Goal: Information Seeking & Learning: Learn about a topic

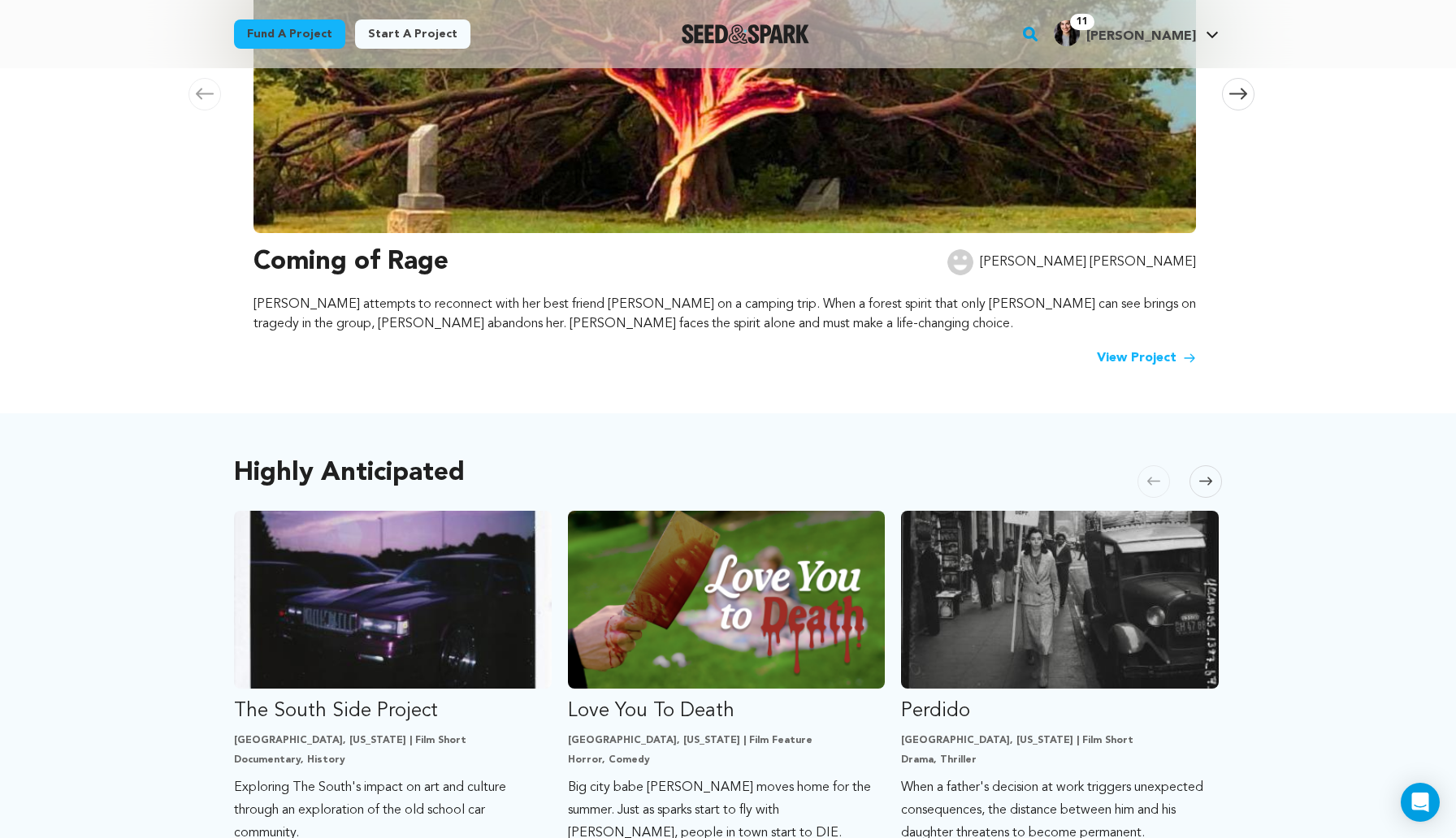
scroll to position [318, 0]
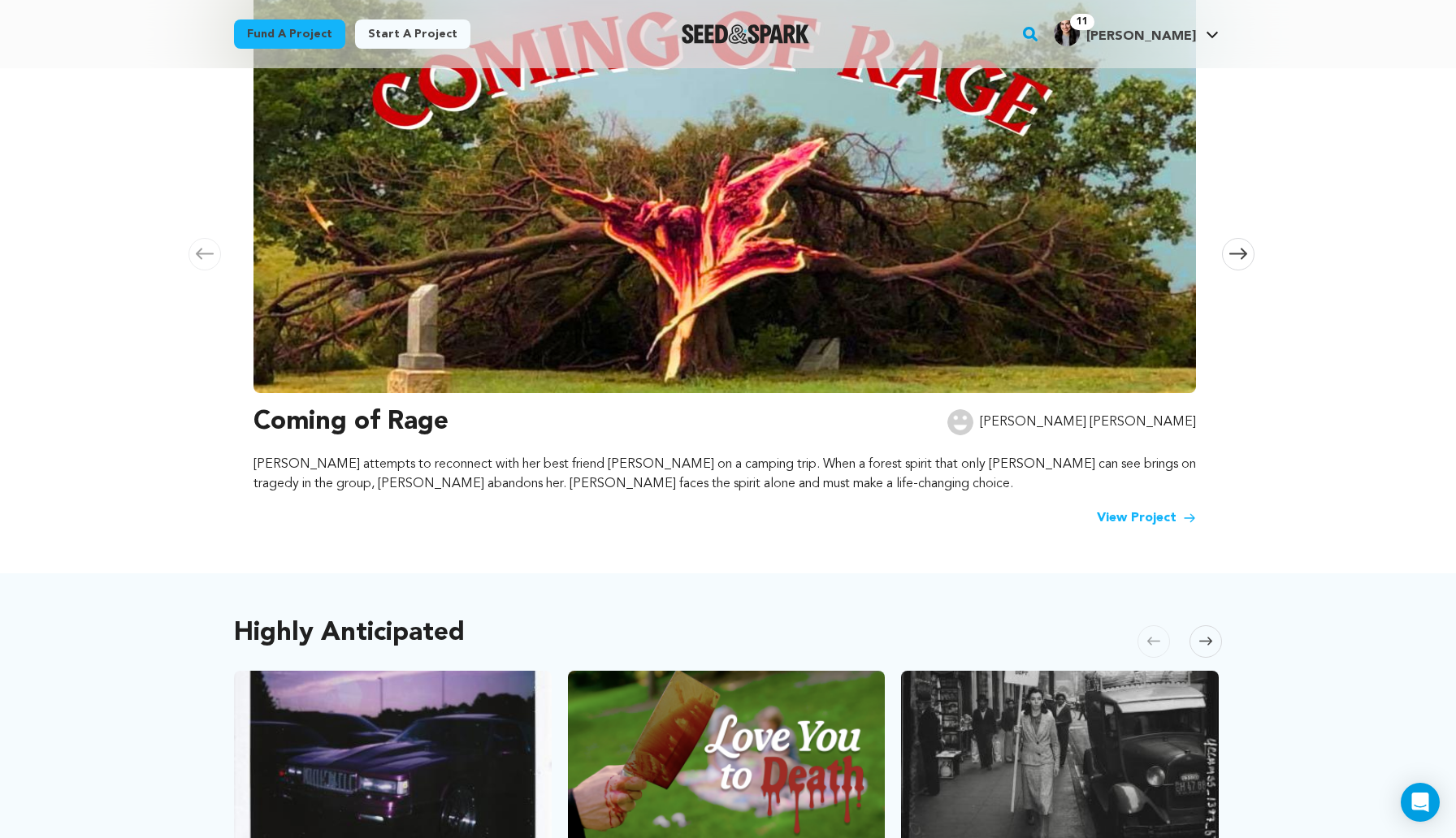
click at [766, 172] on img at bounding box center [725, 173] width 943 height 438
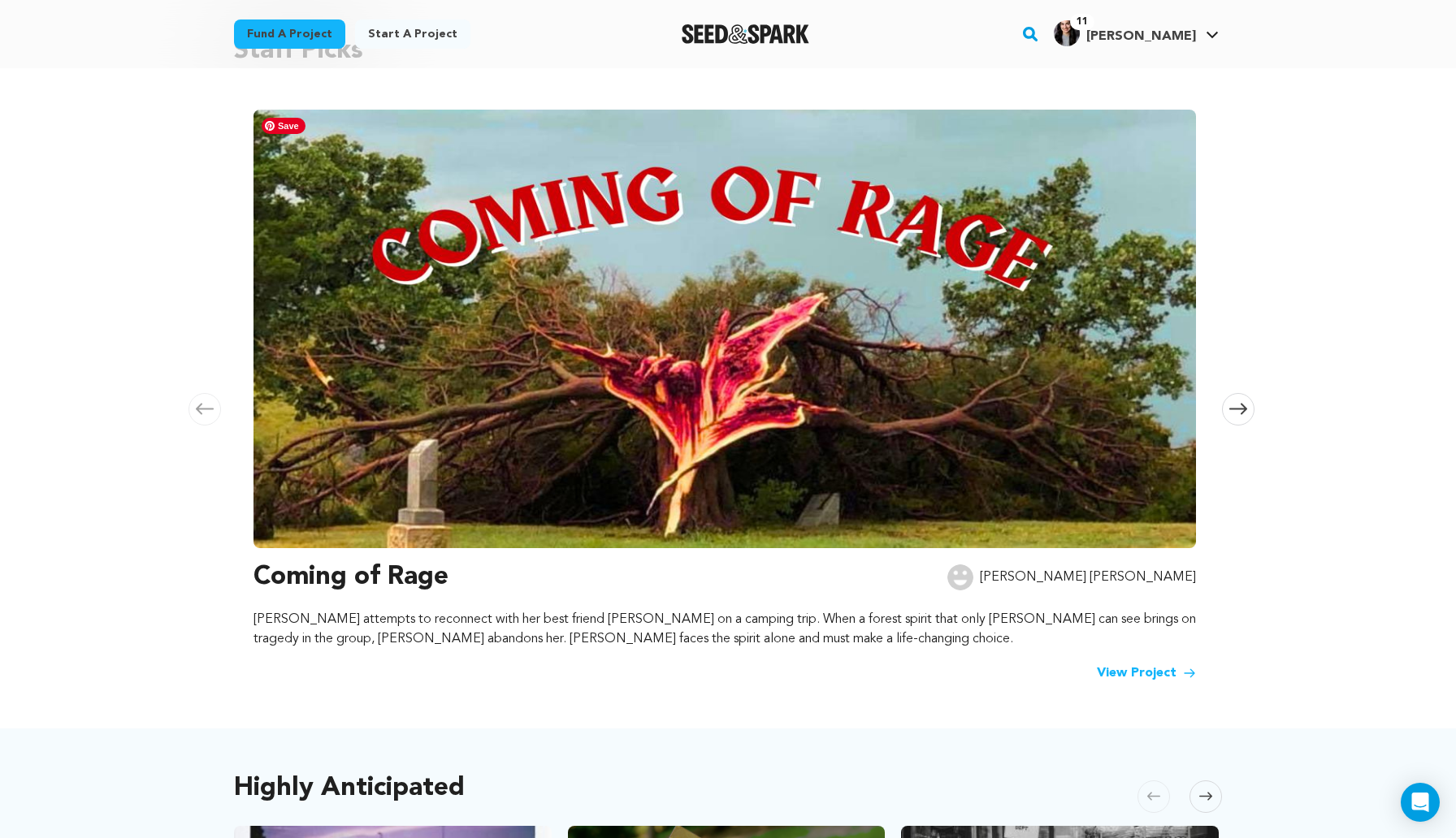
scroll to position [194, 0]
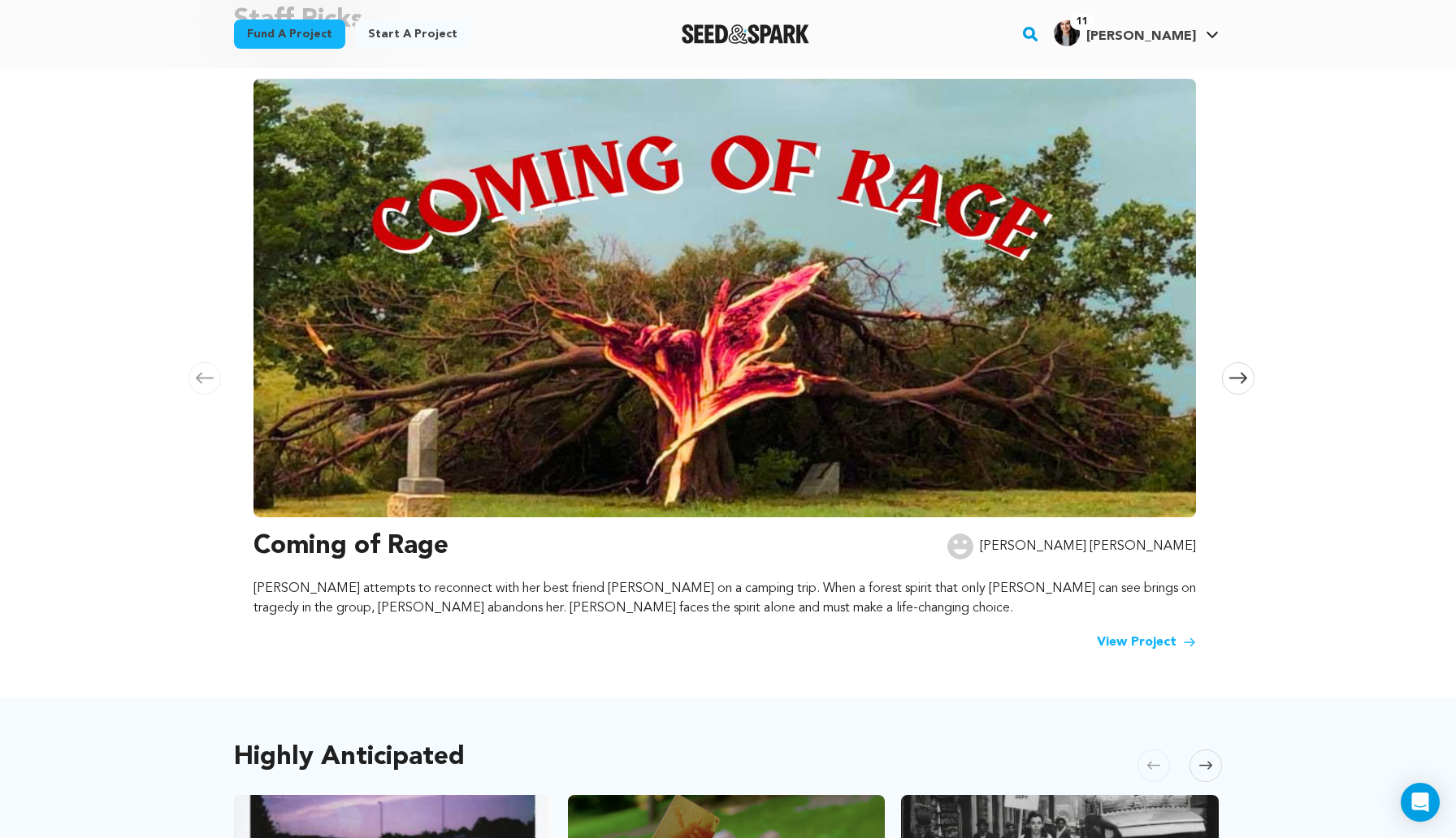
click at [1126, 638] on link "View Project" at bounding box center [1146, 642] width 99 height 20
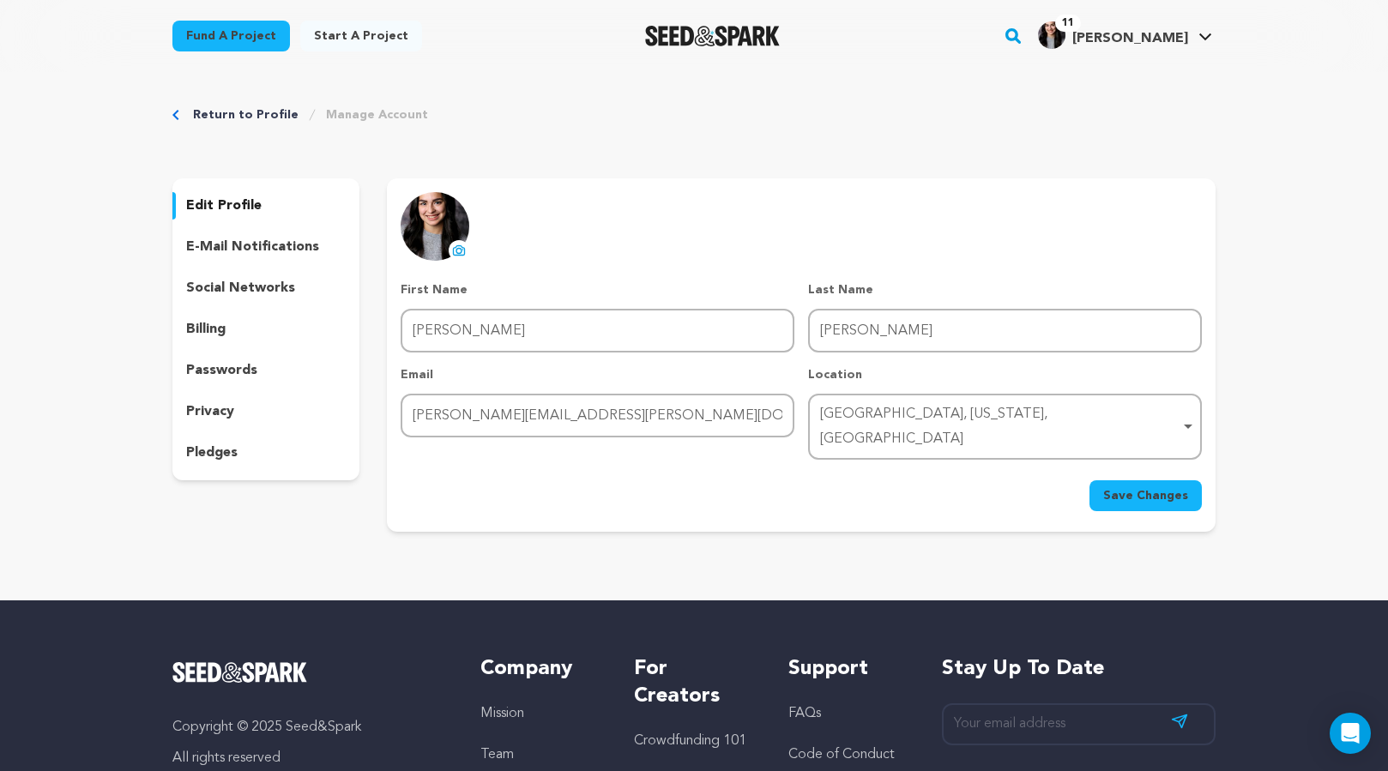
click at [735, 39] on img "Seed&Spark Homepage" at bounding box center [712, 36] width 135 height 21
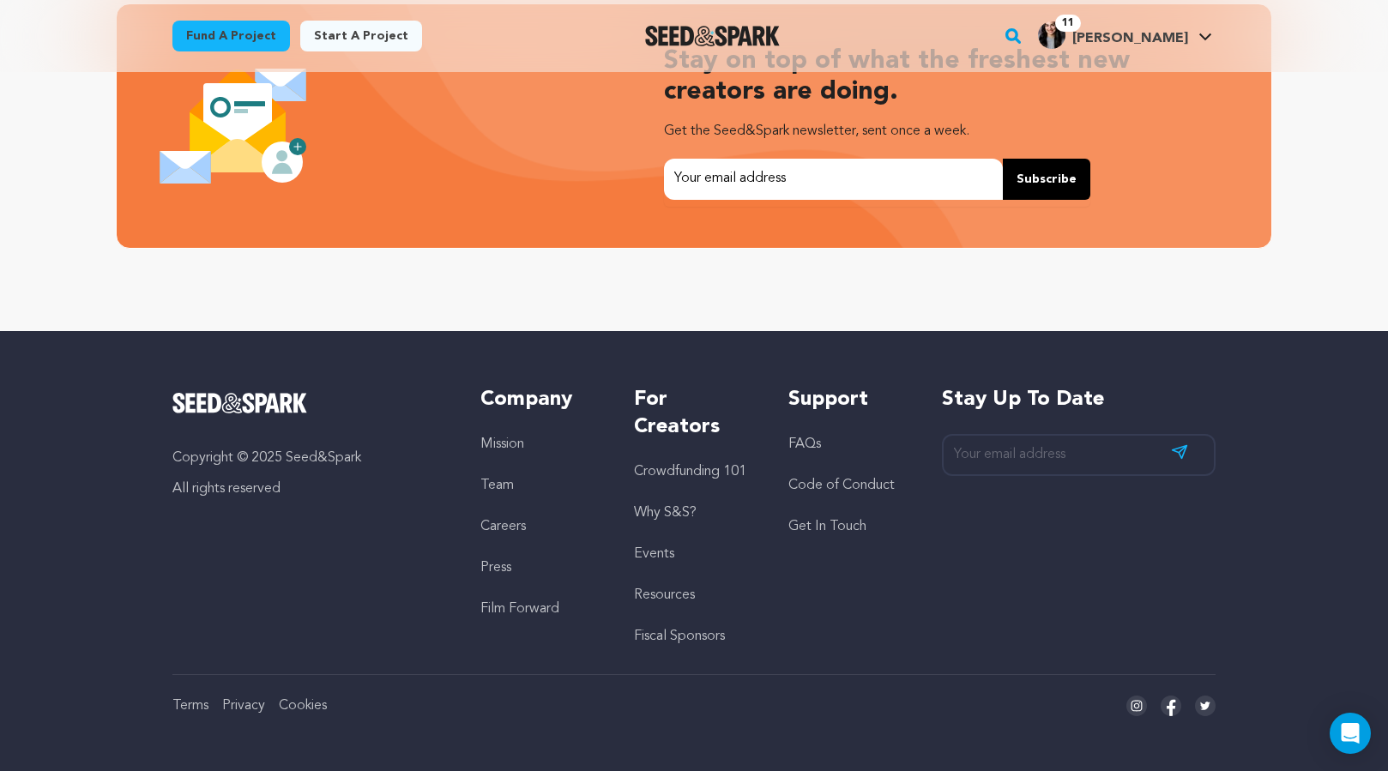
scroll to position [0, 369]
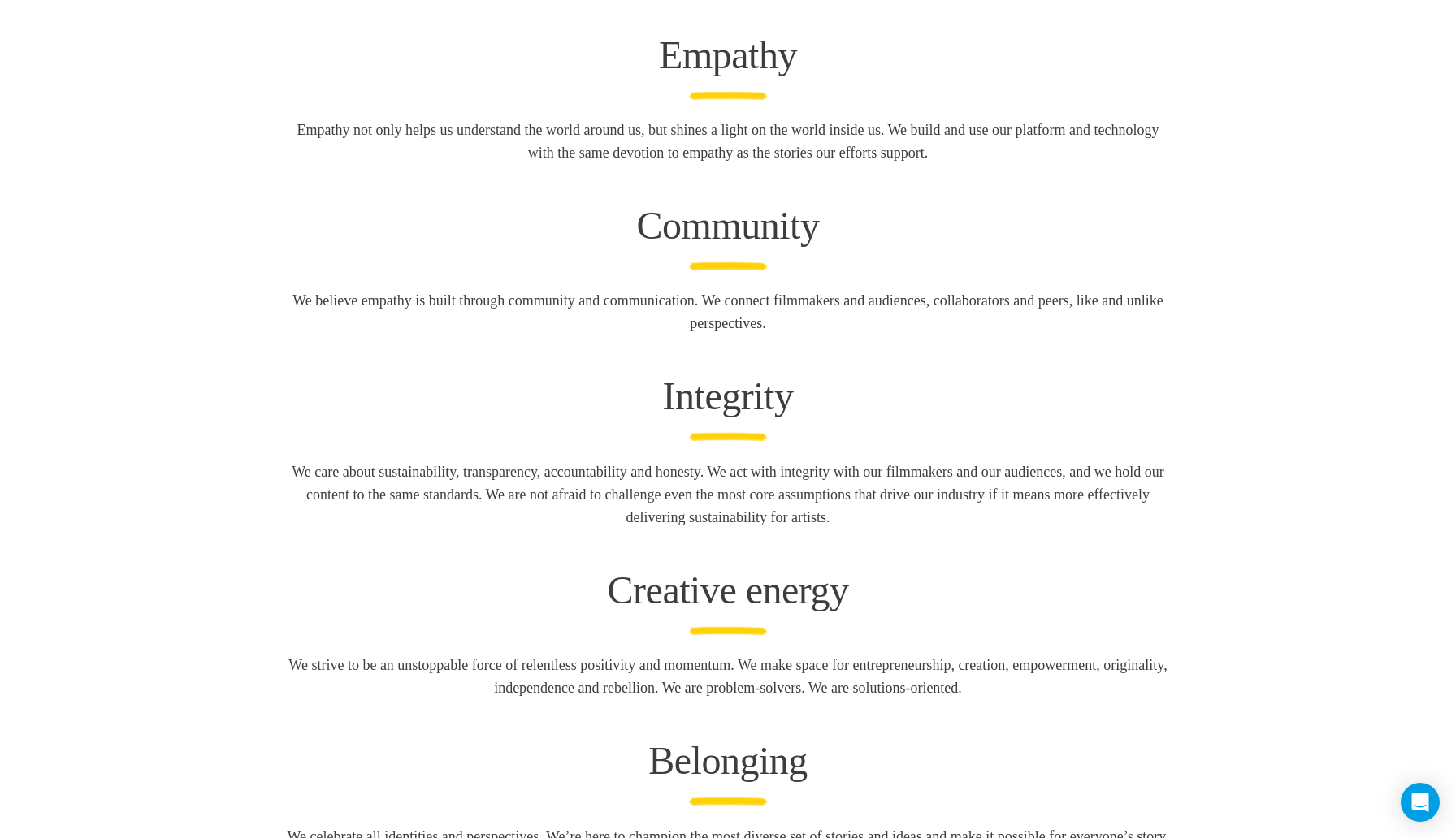
scroll to position [2441, 0]
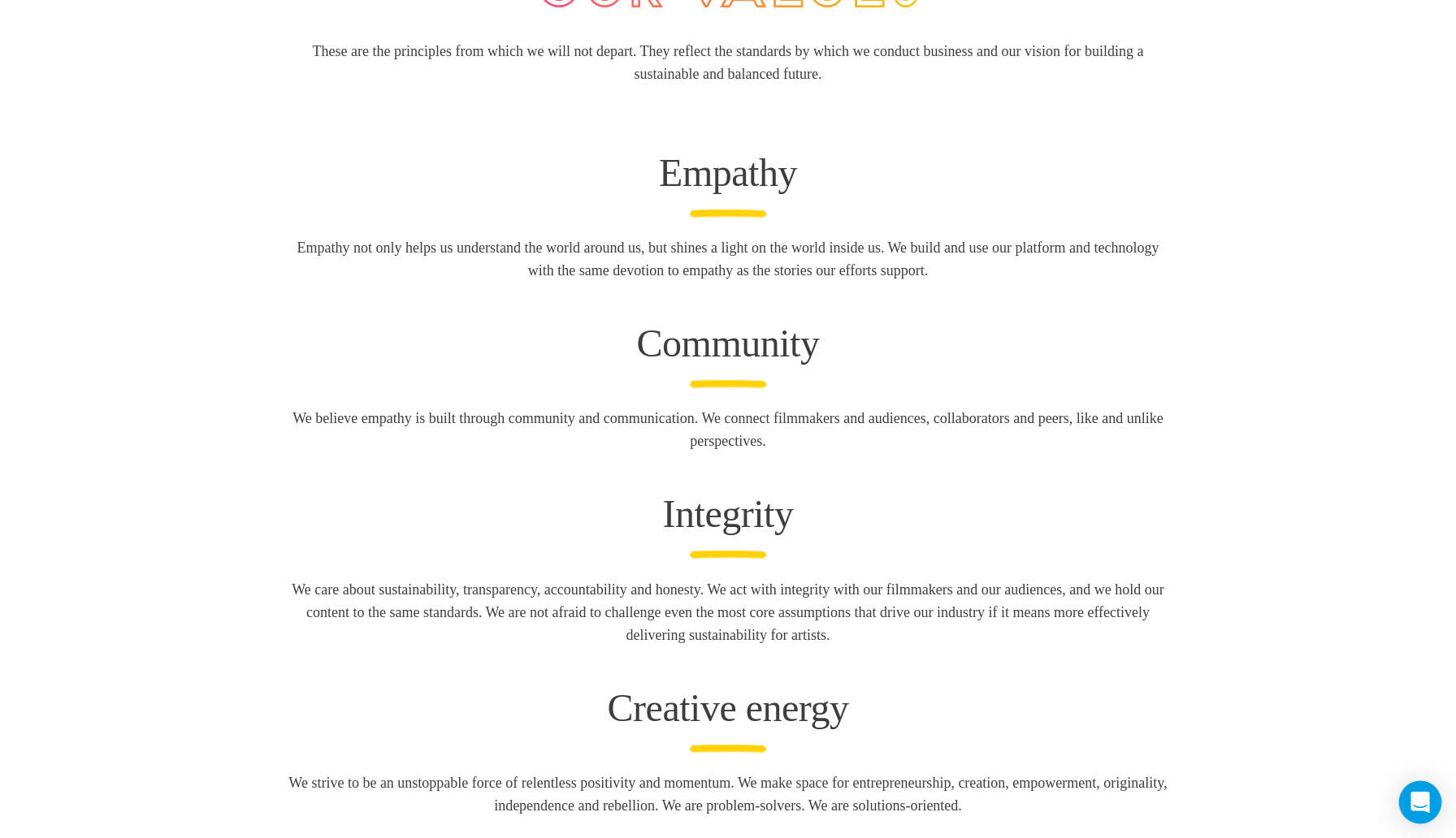
click at [1411, 797] on icon "Open Intercom Messenger" at bounding box center [1420, 802] width 21 height 21
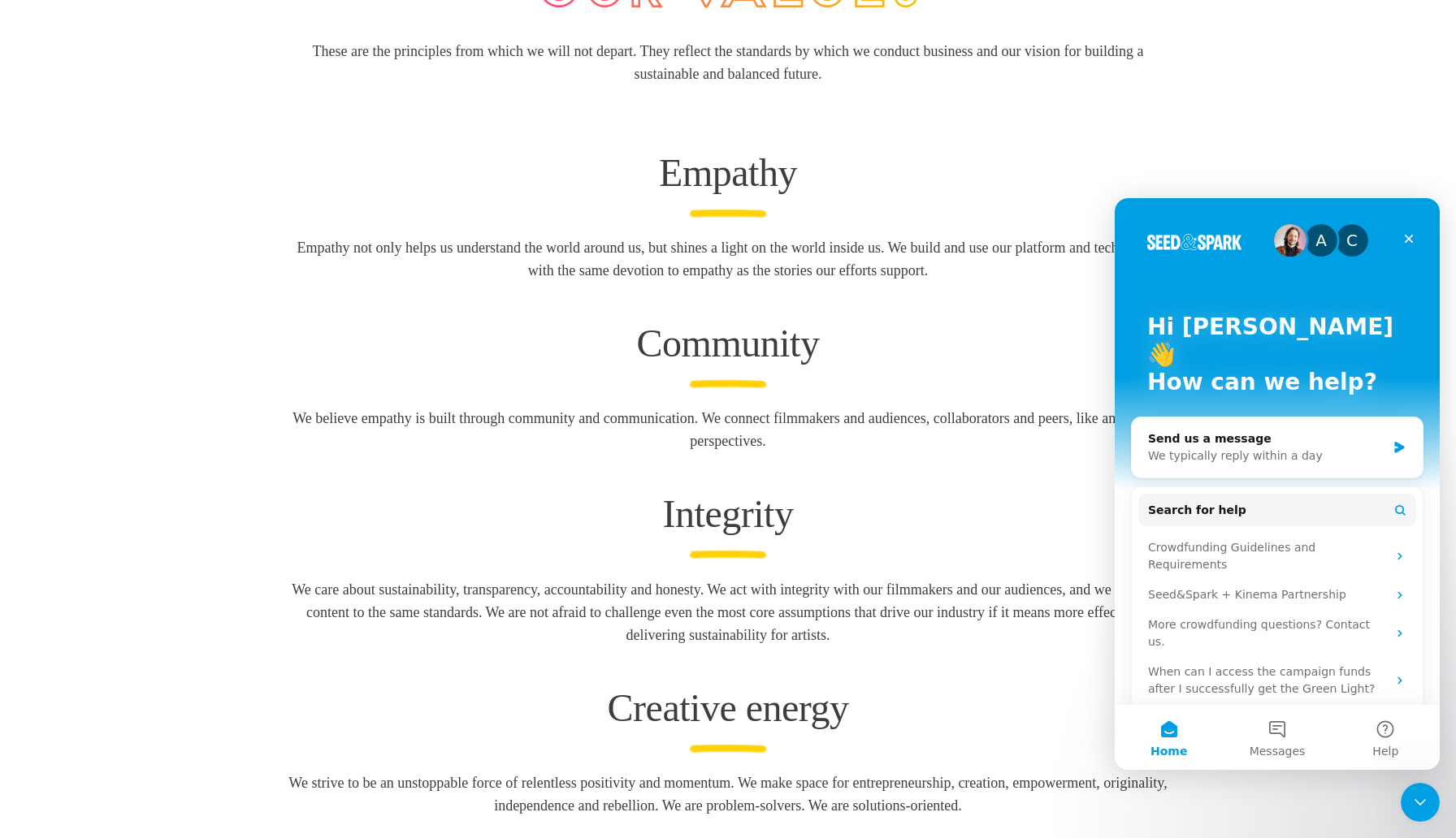
scroll to position [0, 0]
click at [898, 492] on h1 "Integrity" at bounding box center [728, 514] width 884 height 45
click at [1411, 242] on icon "Close" at bounding box center [1409, 239] width 13 height 13
